Goal: Task Accomplishment & Management: Use online tool/utility

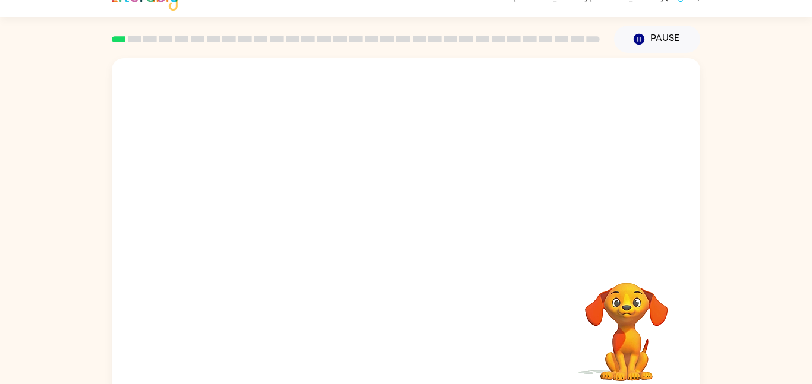
scroll to position [33, 0]
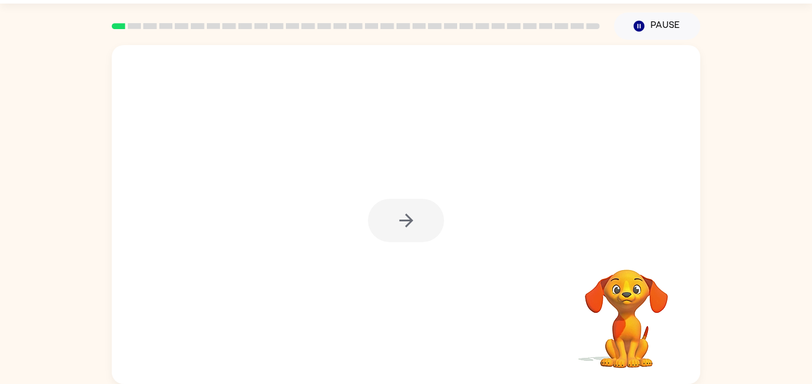
click at [403, 214] on div at bounding box center [406, 220] width 76 height 43
drag, startPoint x: 806, startPoint y: 241, endPoint x: 780, endPoint y: 166, distance: 79.5
click at [780, 166] on div "Your browser must support playing .mp4 files to use Literably. Please try using…" at bounding box center [406, 212] width 812 height 345
drag, startPoint x: 780, startPoint y: 166, endPoint x: 753, endPoint y: 106, distance: 65.5
click at [753, 106] on div "Your browser must support playing .mp4 files to use Literably. Please try using…" at bounding box center [406, 212] width 812 height 345
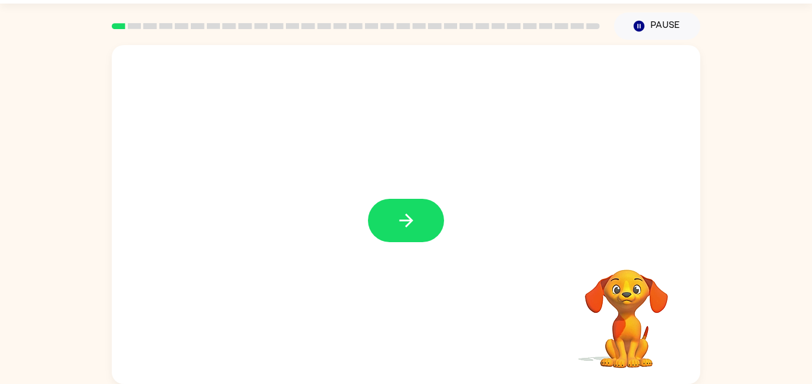
click at [397, 191] on div at bounding box center [406, 214] width 588 height 339
click at [397, 195] on div at bounding box center [406, 214] width 588 height 339
click at [412, 238] on button "button" at bounding box center [406, 220] width 76 height 43
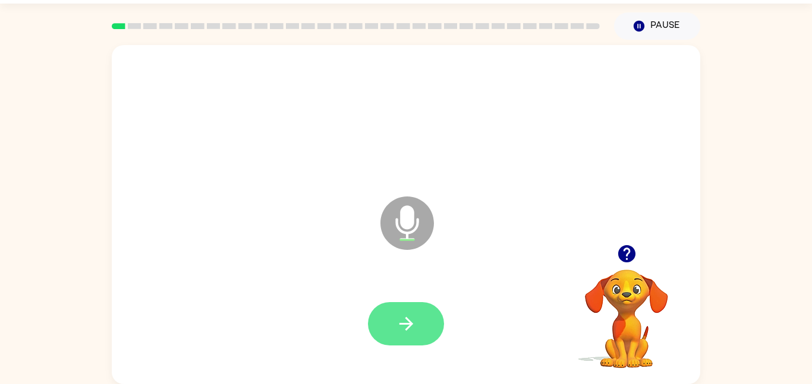
click at [402, 326] on icon "button" at bounding box center [406, 324] width 21 height 21
click at [419, 329] on button "button" at bounding box center [406, 323] width 76 height 43
click at [396, 333] on icon "button" at bounding box center [406, 324] width 21 height 21
click at [410, 314] on icon "button" at bounding box center [406, 324] width 21 height 21
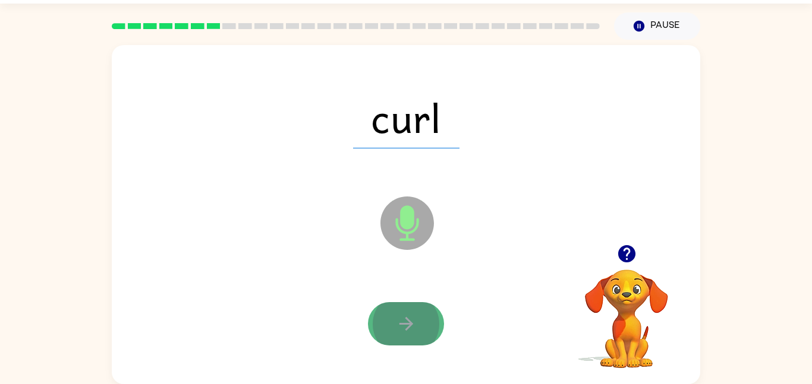
click at [410, 317] on icon "button" at bounding box center [406, 324] width 21 height 21
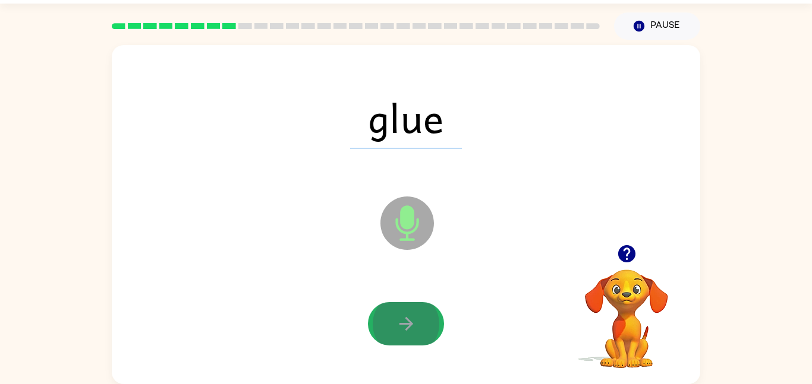
click at [410, 317] on icon "button" at bounding box center [406, 324] width 21 height 21
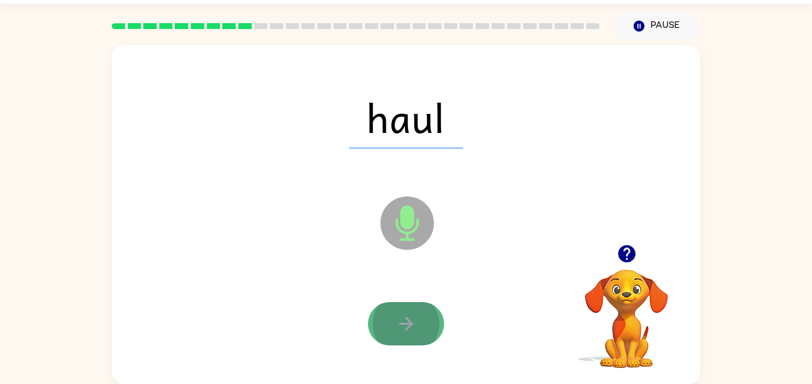
click at [411, 312] on button "button" at bounding box center [406, 323] width 76 height 43
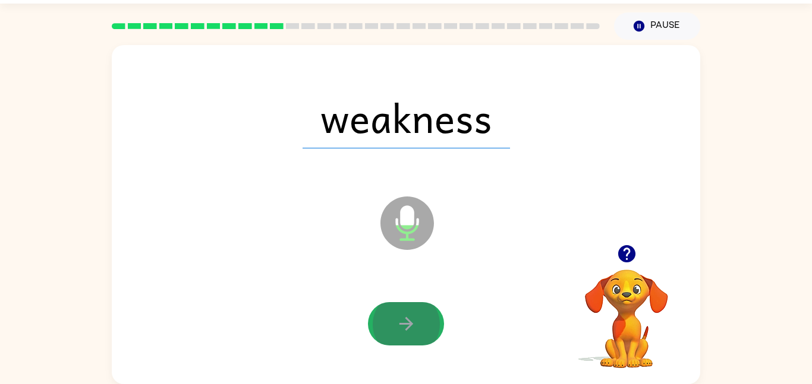
click at [411, 312] on button "button" at bounding box center [406, 323] width 76 height 43
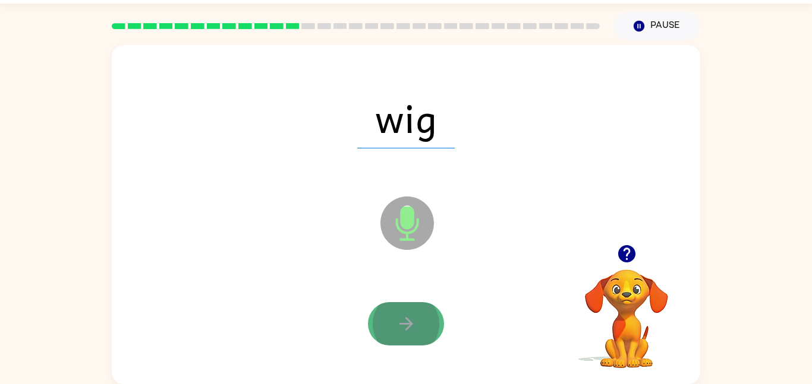
click at [411, 312] on button "button" at bounding box center [406, 323] width 76 height 43
click at [411, 312] on div at bounding box center [406, 323] width 76 height 43
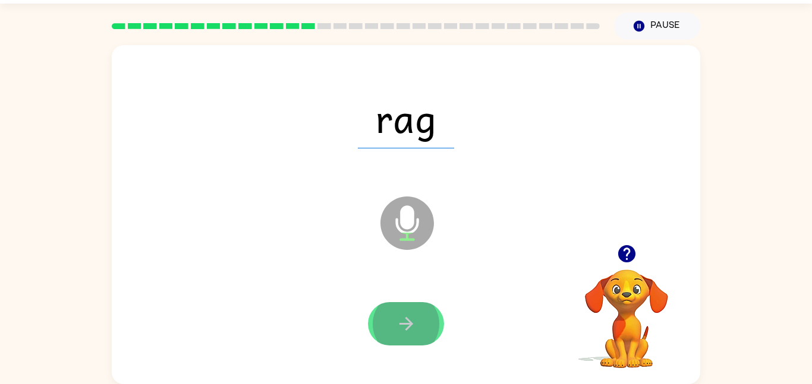
click at [411, 311] on button "button" at bounding box center [406, 323] width 76 height 43
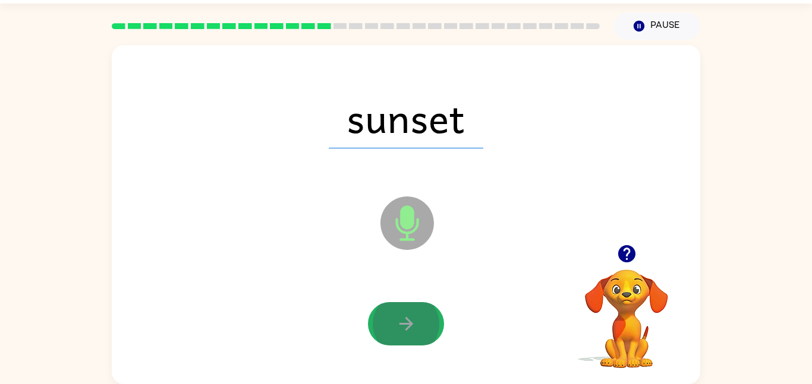
click at [412, 314] on icon "button" at bounding box center [406, 324] width 21 height 21
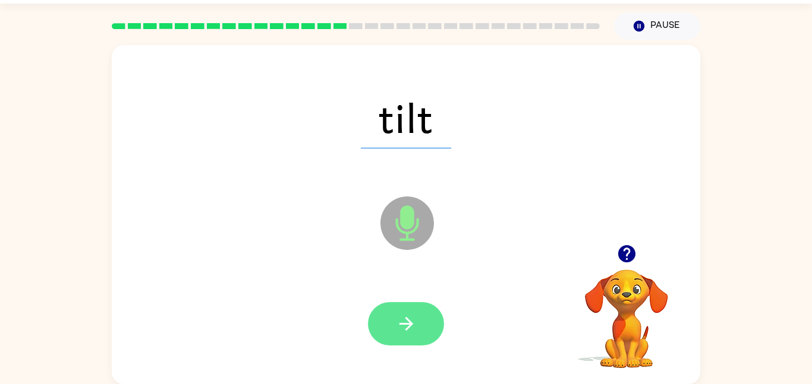
click at [402, 317] on icon "button" at bounding box center [406, 324] width 21 height 21
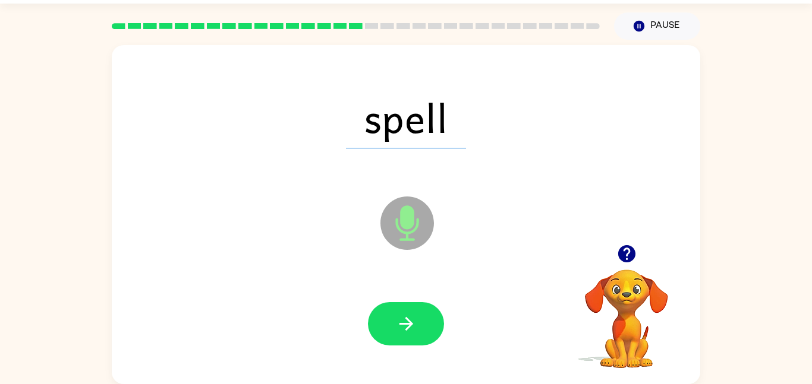
click at [402, 318] on icon "button" at bounding box center [406, 324] width 21 height 21
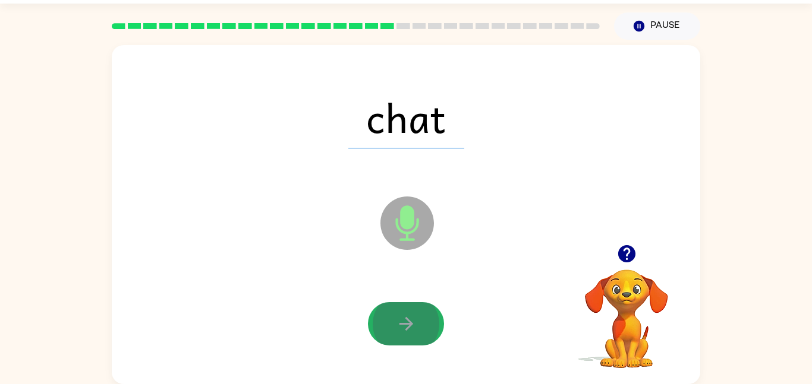
click at [402, 318] on icon "button" at bounding box center [406, 324] width 21 height 21
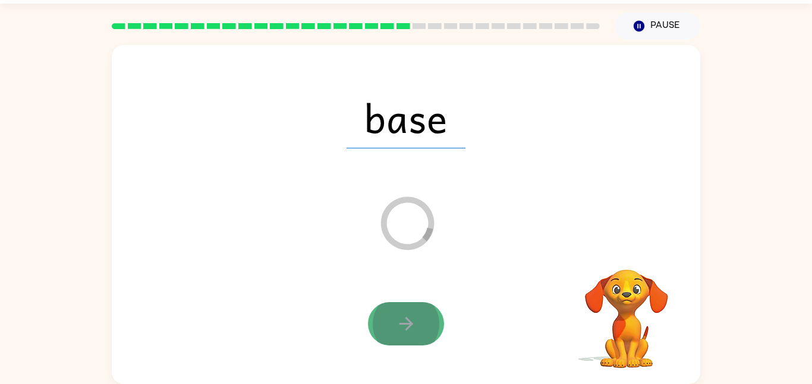
click at [403, 315] on icon "button" at bounding box center [406, 324] width 21 height 21
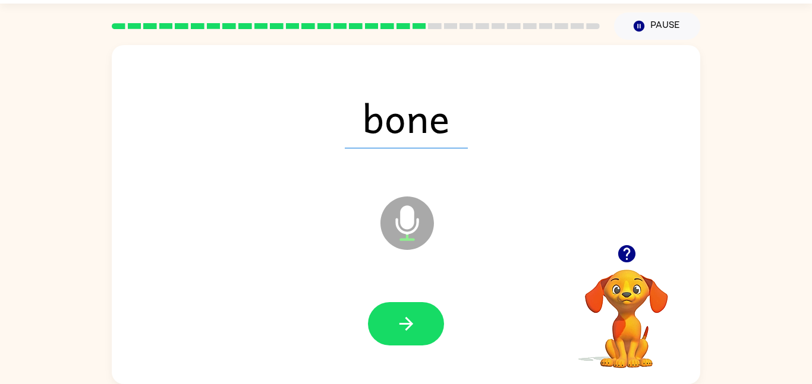
click at [403, 314] on icon "button" at bounding box center [406, 324] width 21 height 21
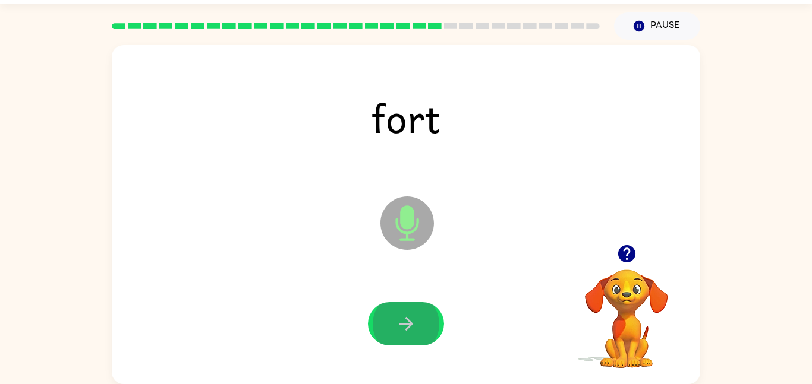
click at [403, 314] on icon "button" at bounding box center [406, 324] width 21 height 21
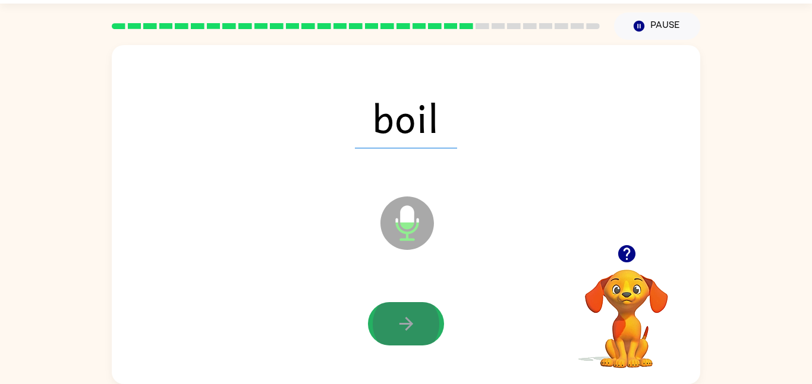
click at [403, 314] on icon "button" at bounding box center [406, 324] width 21 height 21
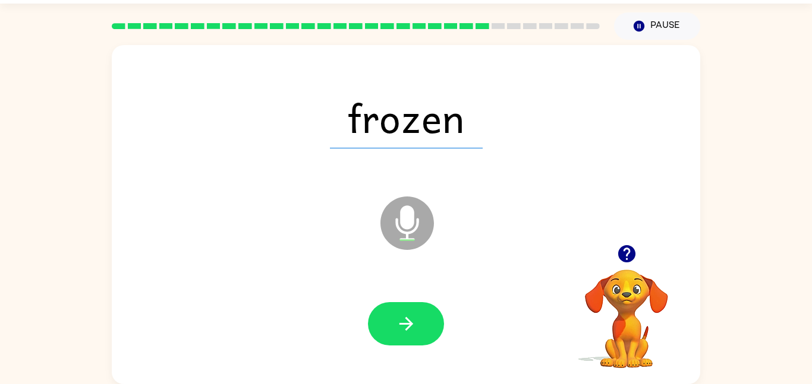
click at [403, 314] on icon "button" at bounding box center [406, 324] width 21 height 21
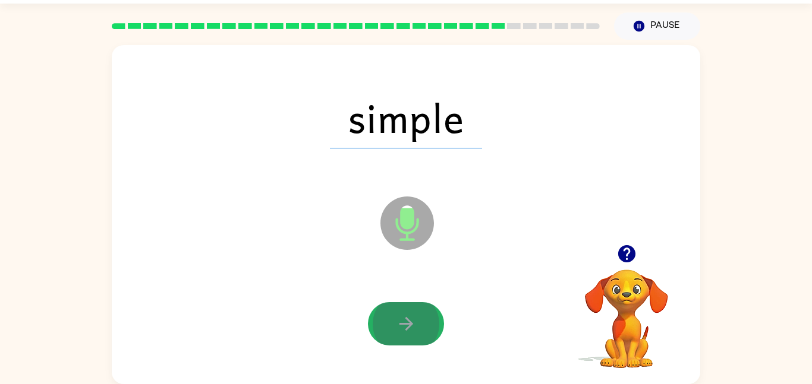
click at [403, 314] on icon "button" at bounding box center [406, 324] width 21 height 21
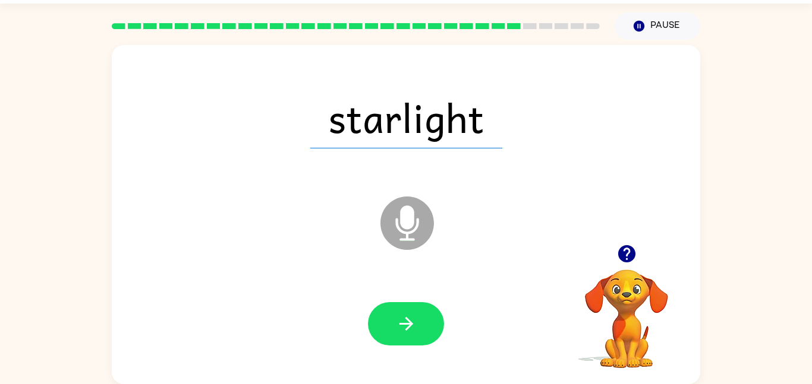
click at [403, 314] on icon "button" at bounding box center [406, 324] width 21 height 21
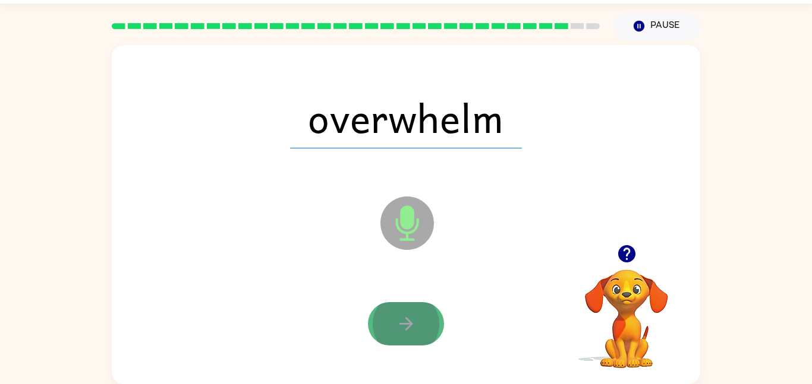
click at [380, 324] on button "button" at bounding box center [406, 323] width 76 height 43
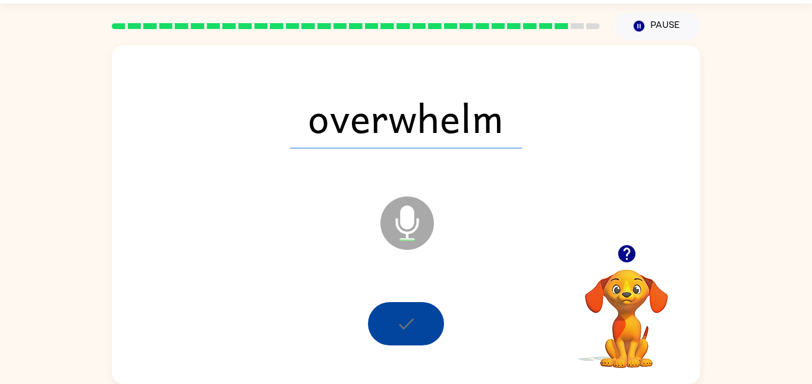
click at [380, 324] on div at bounding box center [406, 323] width 76 height 43
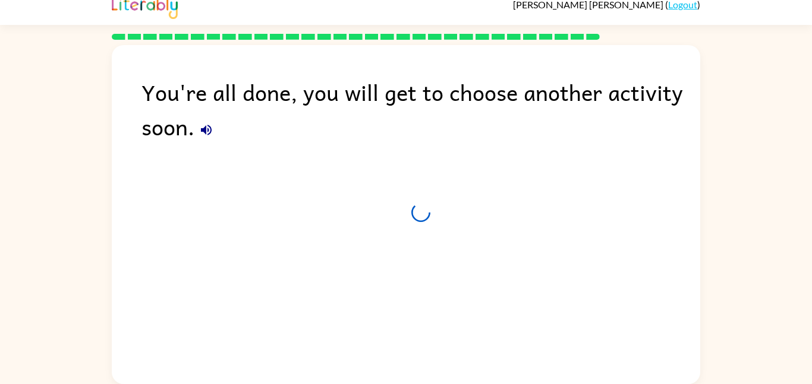
scroll to position [12, 0]
